Goal: Information Seeking & Learning: Learn about a topic

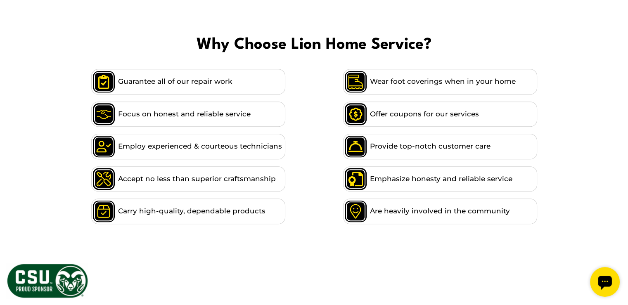
scroll to position [620, 0]
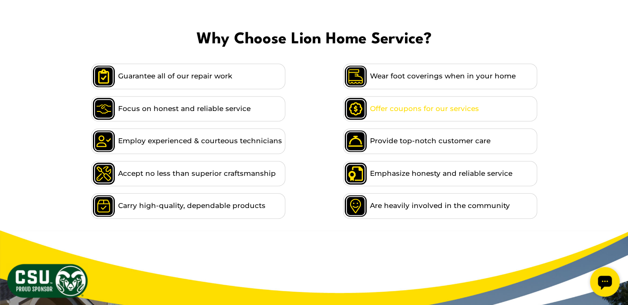
click at [431, 103] on span "Offer coupons for our services" at bounding box center [424, 108] width 109 height 11
click at [355, 97] on span at bounding box center [357, 109] width 27 height 24
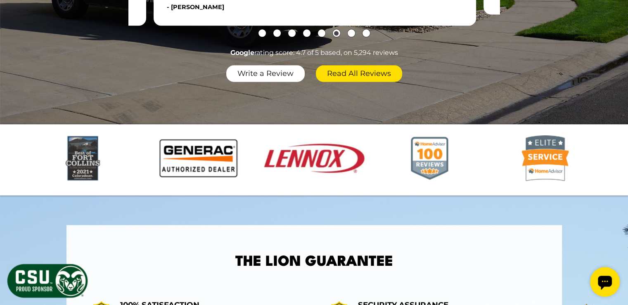
scroll to position [1157, 0]
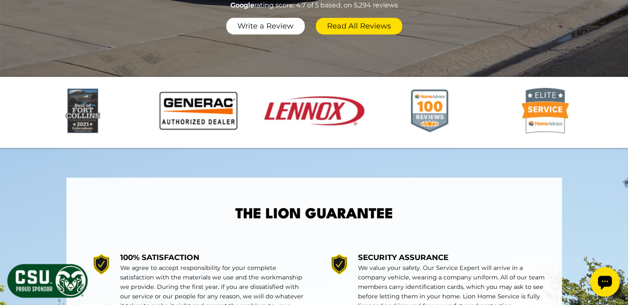
click at [605, 96] on div at bounding box center [314, 112] width 628 height 71
click at [9, 98] on div at bounding box center [314, 112] width 628 height 71
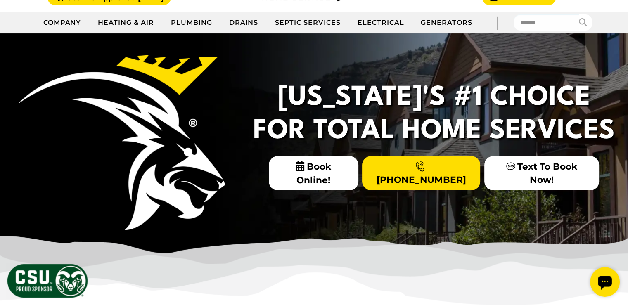
scroll to position [124, 0]
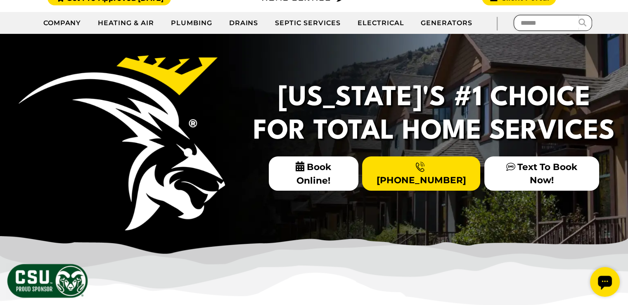
click at [536, 24] on input "text" at bounding box center [547, 23] width 66 height 16
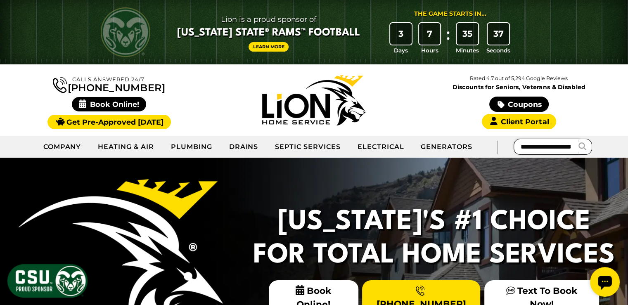
scroll to position [0, 13]
type input "**********"
click at [579, 139] on button "submit" at bounding box center [586, 147] width 14 height 16
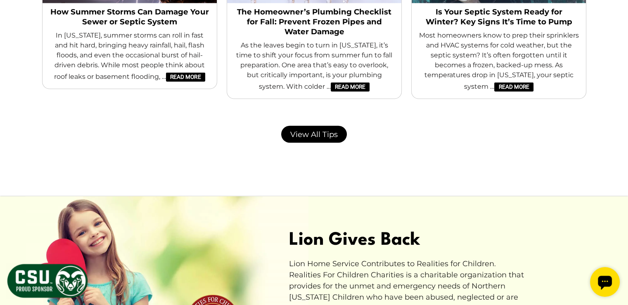
scroll to position [1852, 0]
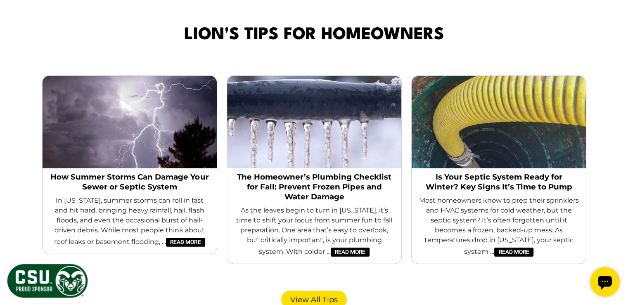
click at [326, 291] on link "View All Tips" at bounding box center [314, 299] width 66 height 17
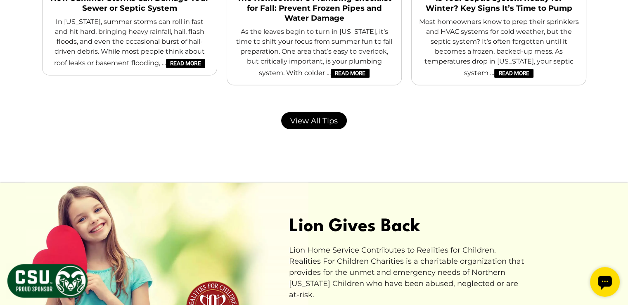
scroll to position [2140, 0]
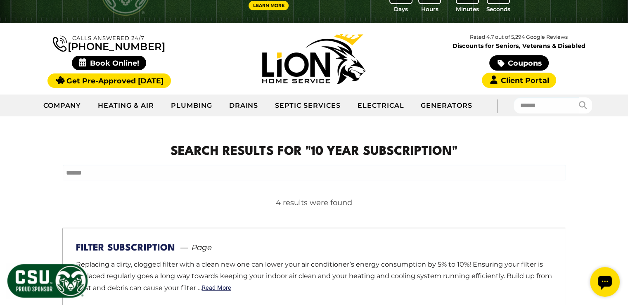
scroll to position [83, 0]
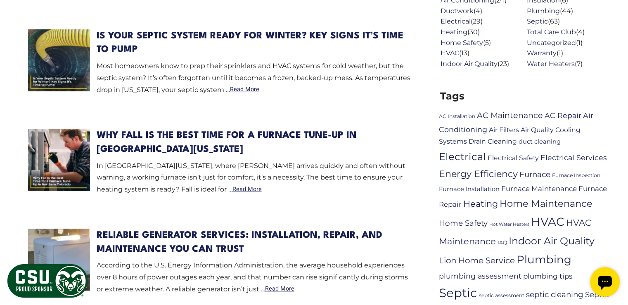
scroll to position [331, 0]
